Goal: Information Seeking & Learning: Check status

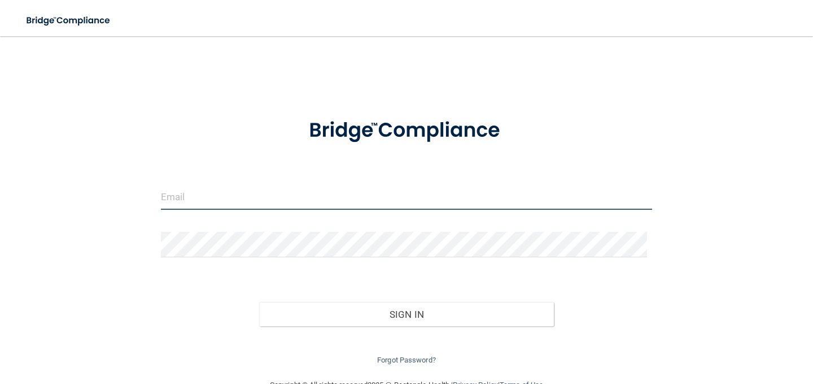
click at [272, 198] on input "email" at bounding box center [406, 196] width 491 height 25
type input "[PERSON_NAME][EMAIL_ADDRESS][DOMAIN_NAME]"
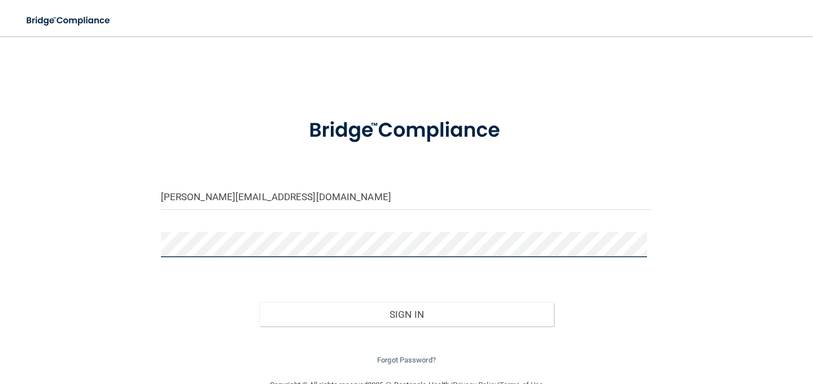
click at [259, 302] on button "Sign In" at bounding box center [406, 314] width 295 height 25
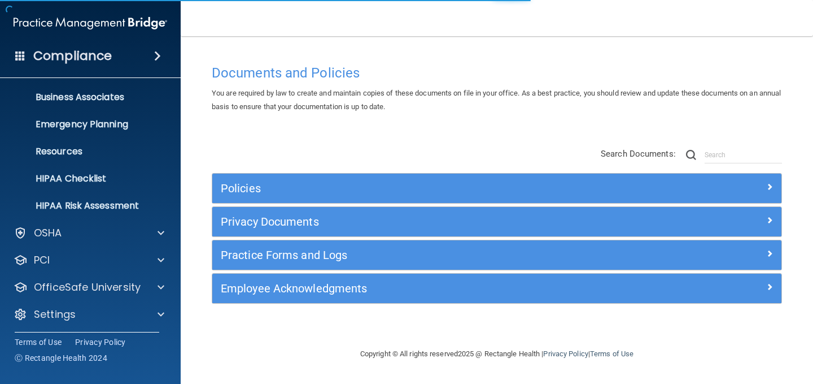
scroll to position [85, 0]
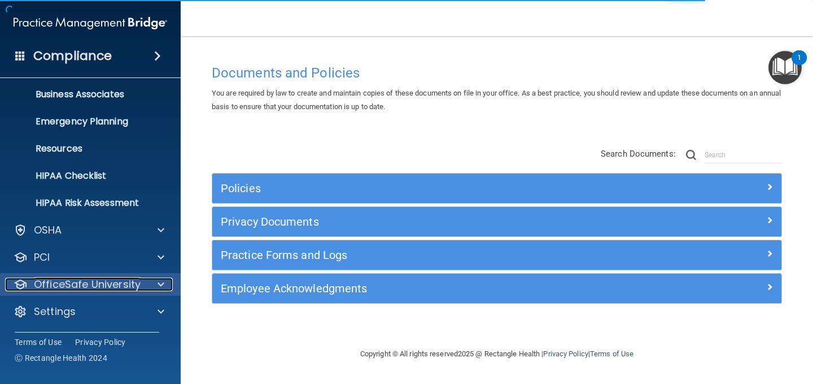
click at [106, 288] on p "OfficeSafe University" at bounding box center [87, 284] width 107 height 14
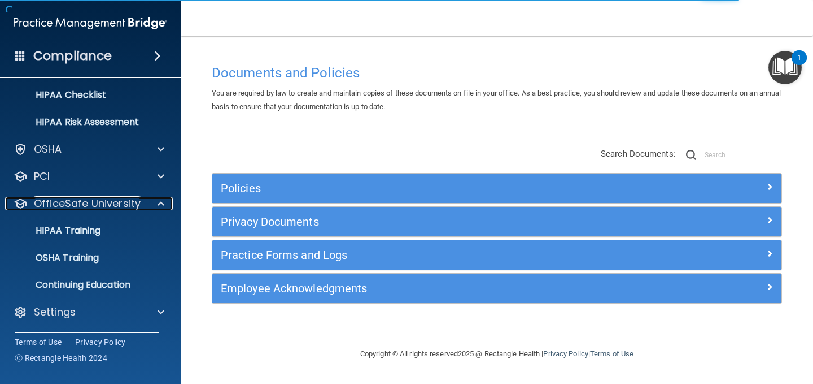
scroll to position [167, 0]
click at [77, 224] on p "HIPAA Training" at bounding box center [53, 229] width 93 height 11
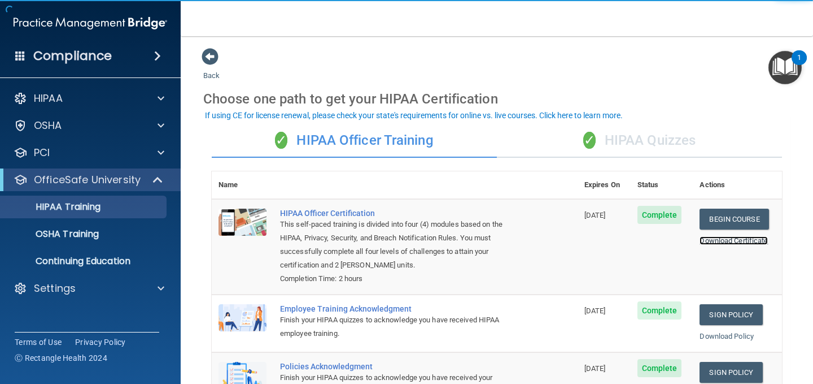
click at [724, 239] on link "Download Certificate" at bounding box center [734, 240] width 68 height 8
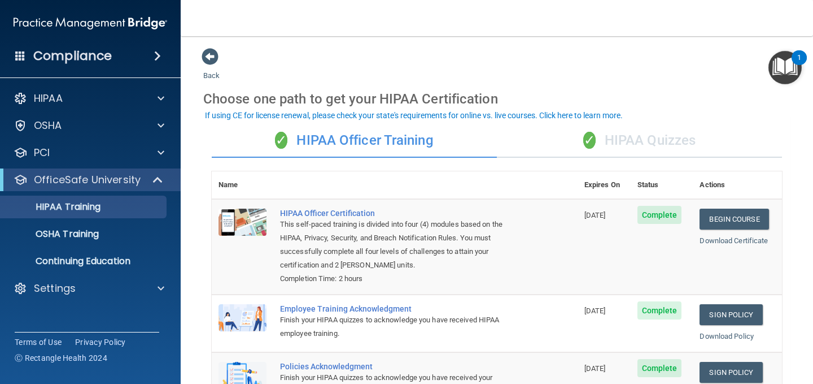
click at [71, 303] on div "HIPAA Documents and Policies Report an Incident Business Associates Emergency P…" at bounding box center [90, 195] width 181 height 226
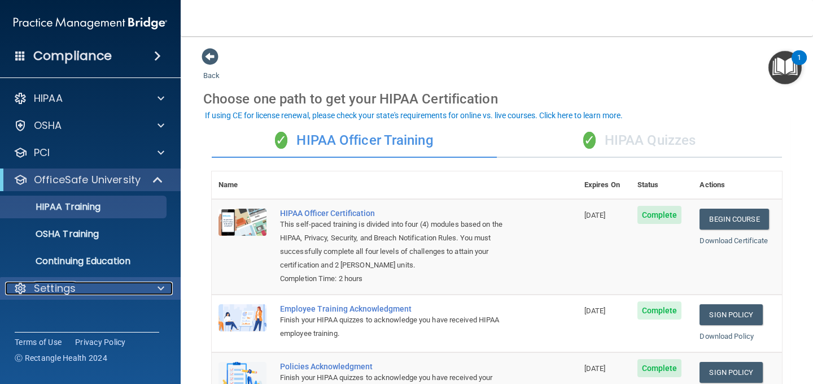
click at [75, 289] on p "Settings" at bounding box center [55, 288] width 42 height 14
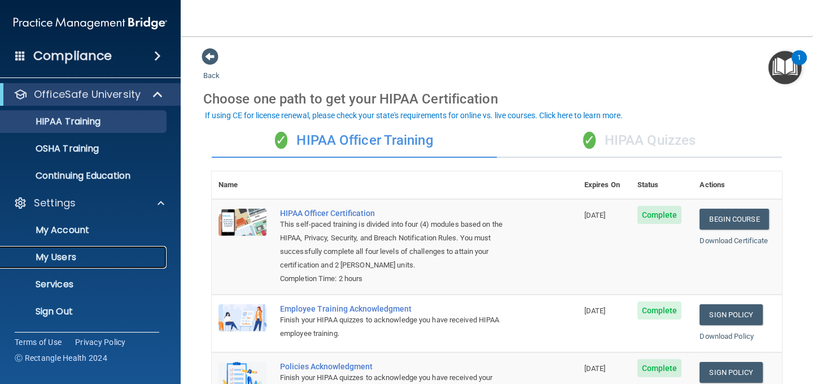
click at [76, 260] on p "My Users" at bounding box center [84, 256] width 154 height 11
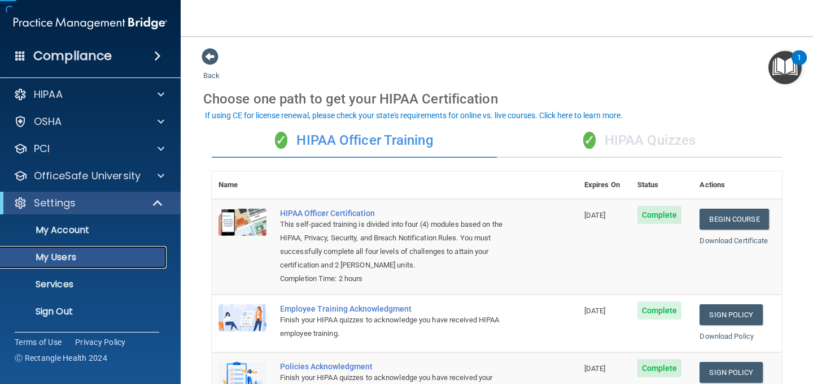
scroll to position [4, 0]
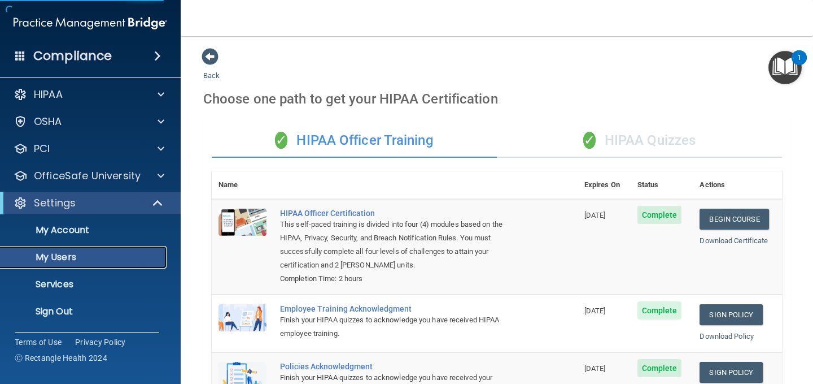
select select "20"
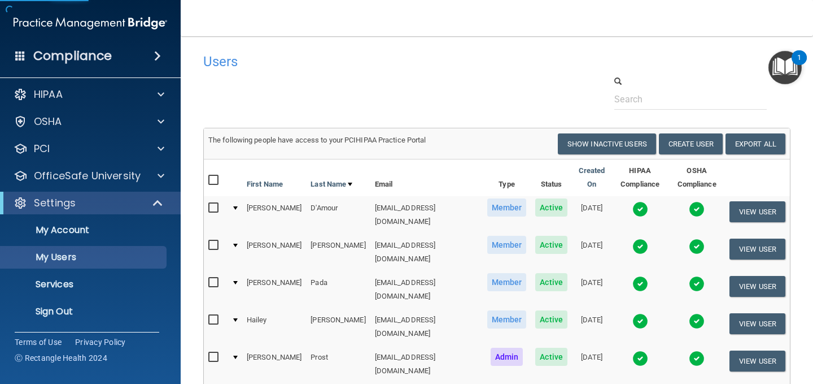
click at [633, 201] on img at bounding box center [641, 209] width 16 height 16
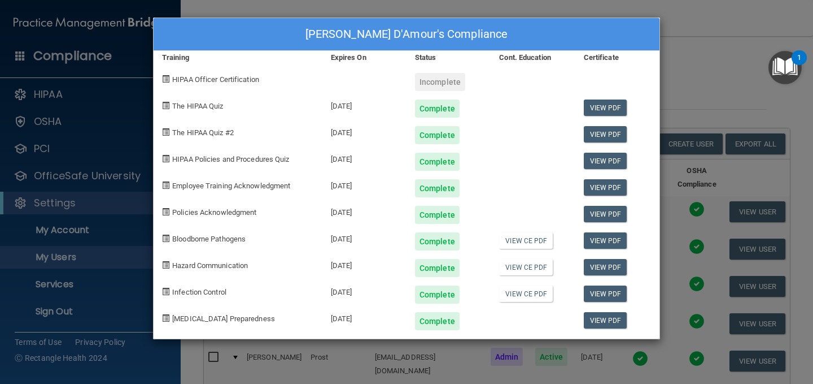
click at [698, 60] on div "[PERSON_NAME] D'Amour's Compliance Training Expires On Status Cont. Education C…" at bounding box center [406, 192] width 813 height 384
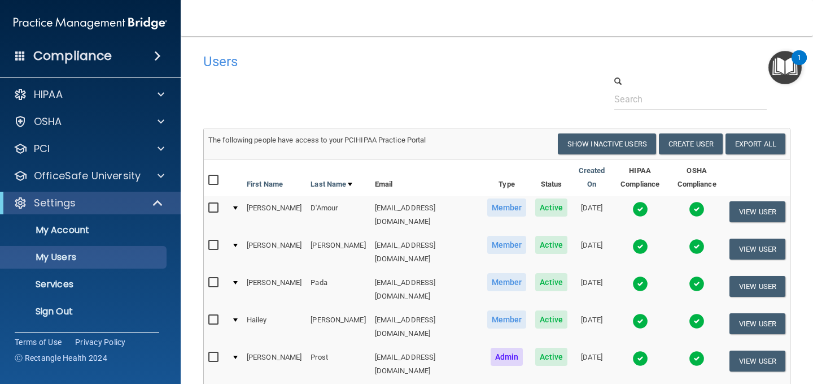
click at [633, 276] on img at bounding box center [641, 284] width 16 height 16
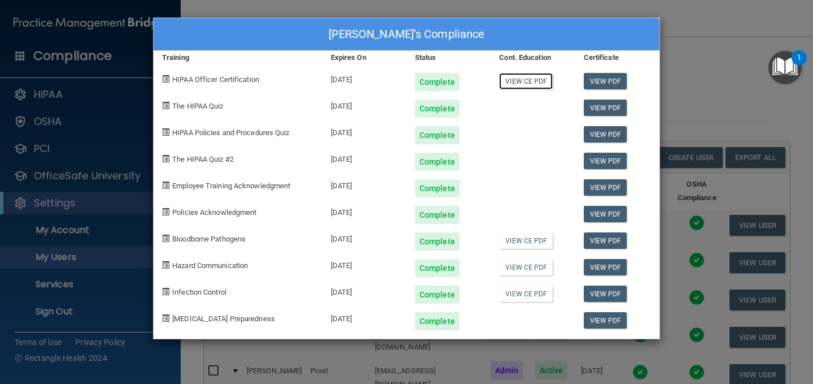
click at [537, 82] on link "View CE PDF" at bounding box center [526, 81] width 54 height 16
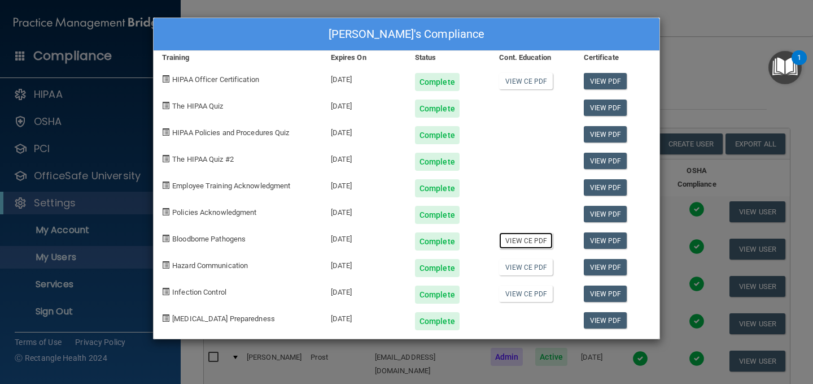
click at [529, 239] on link "View CE PDF" at bounding box center [526, 240] width 54 height 16
click at [539, 266] on link "View CE PDF" at bounding box center [526, 267] width 54 height 16
click at [530, 290] on link "View CE PDF" at bounding box center [526, 293] width 54 height 16
